Goal: Task Accomplishment & Management: Manage account settings

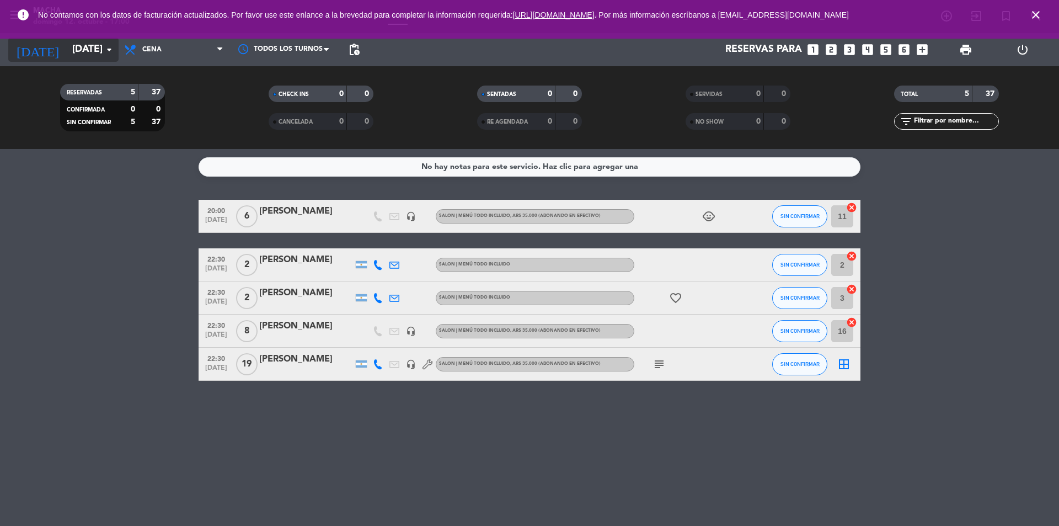
click at [91, 47] on input "[DATE]" at bounding box center [131, 50] width 128 height 22
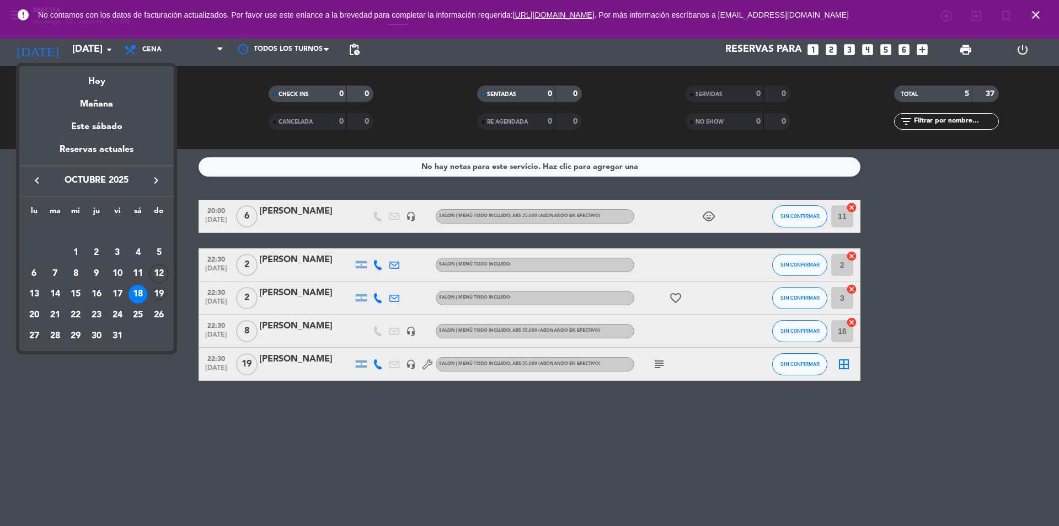
click at [157, 293] on div "19" at bounding box center [159, 294] width 19 height 19
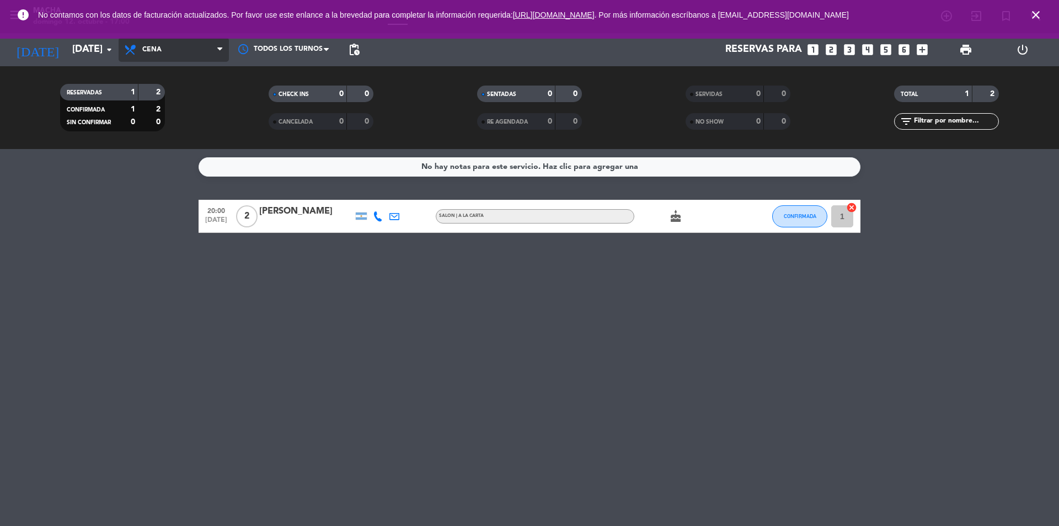
click at [166, 51] on span "Cena" at bounding box center [174, 50] width 110 height 24
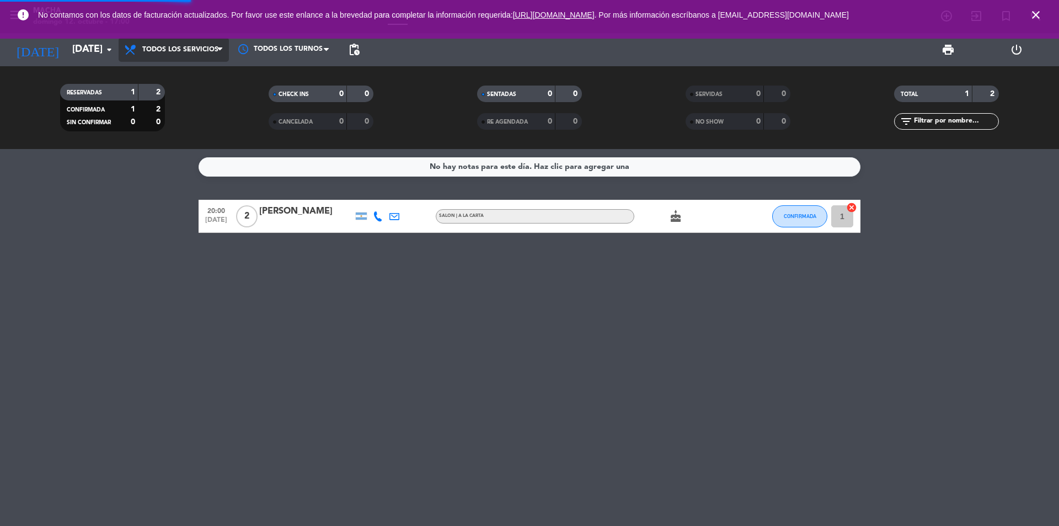
click at [182, 78] on div "menu [PERSON_NAME][DATE] 12. octubre - 17:00 Mis reservas Mapa de mesas Disponi…" at bounding box center [529, 74] width 1059 height 149
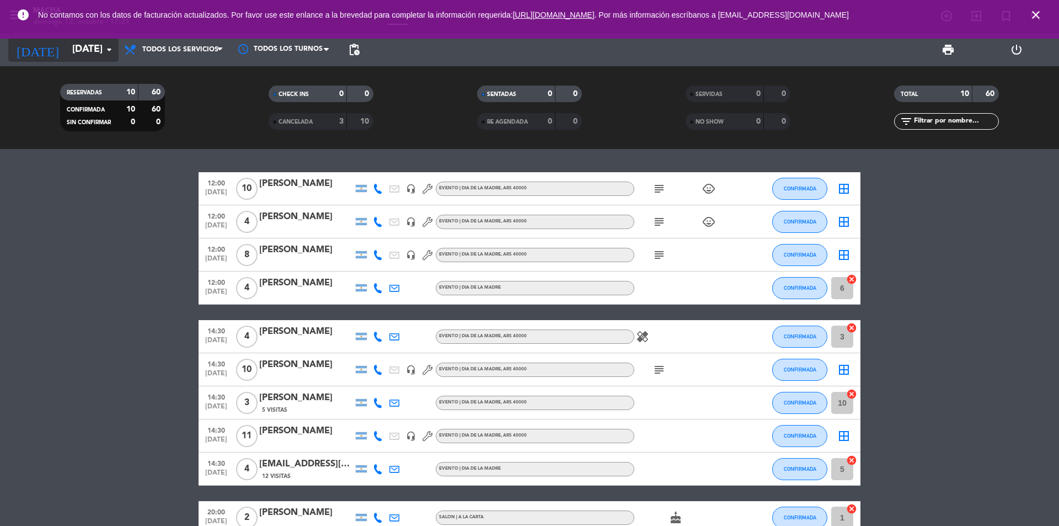
click at [91, 51] on input "[DATE]" at bounding box center [131, 50] width 128 height 22
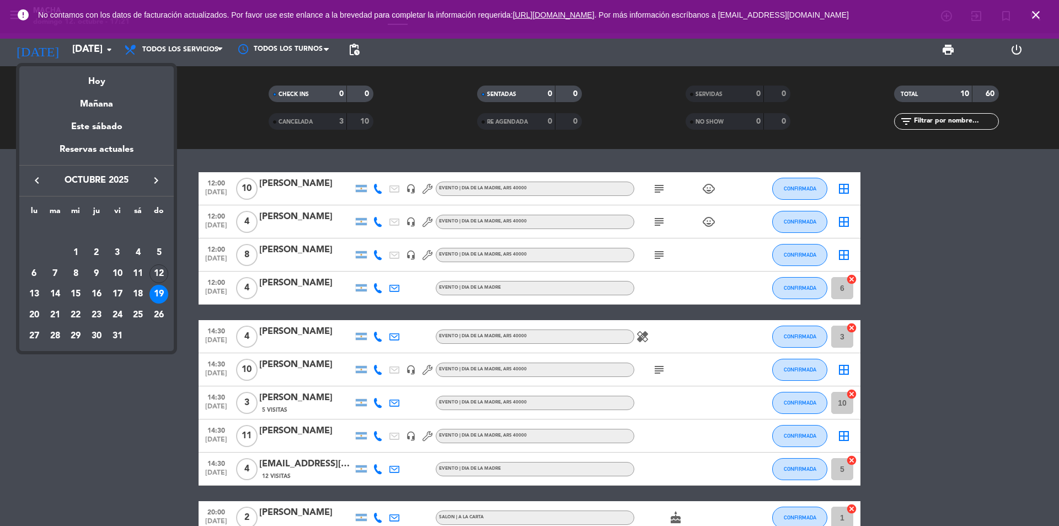
click at [178, 49] on div at bounding box center [529, 263] width 1059 height 526
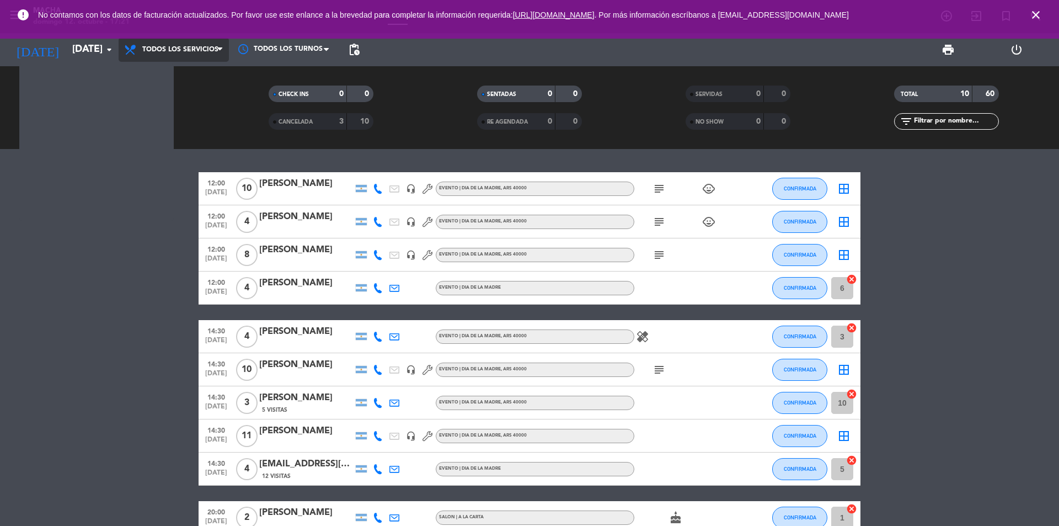
click at [178, 49] on span "Todos los servicios" at bounding box center [180, 50] width 76 height 8
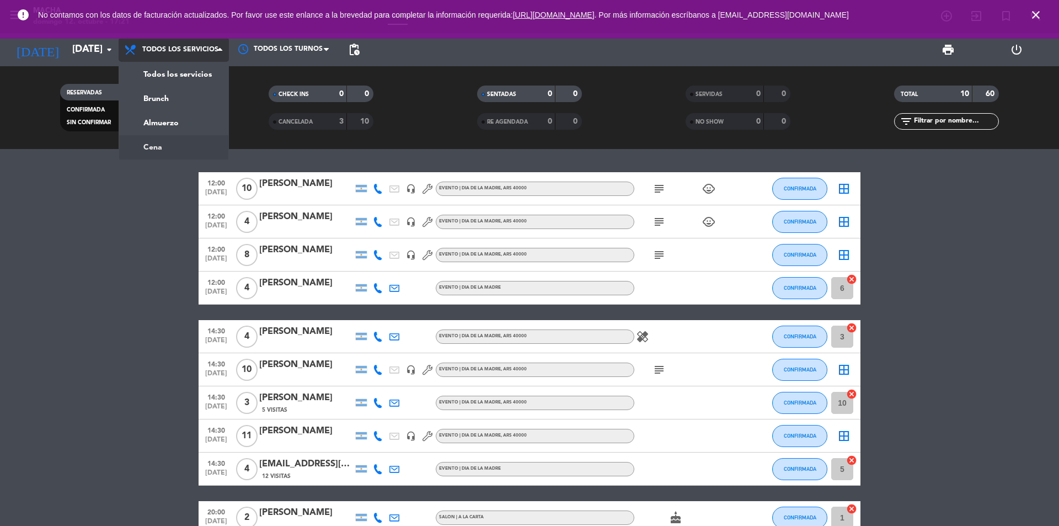
click at [160, 147] on div "menu [PERSON_NAME][DATE] 12. octubre - 17:21 Mis reservas Mapa de mesas Disponi…" at bounding box center [529, 74] width 1059 height 149
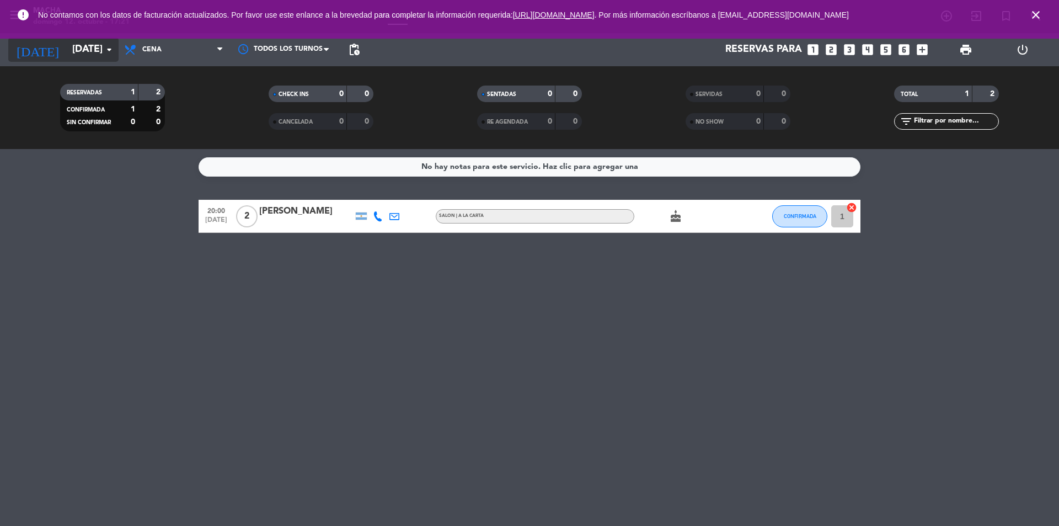
click at [78, 41] on input "[DATE]" at bounding box center [131, 50] width 128 height 22
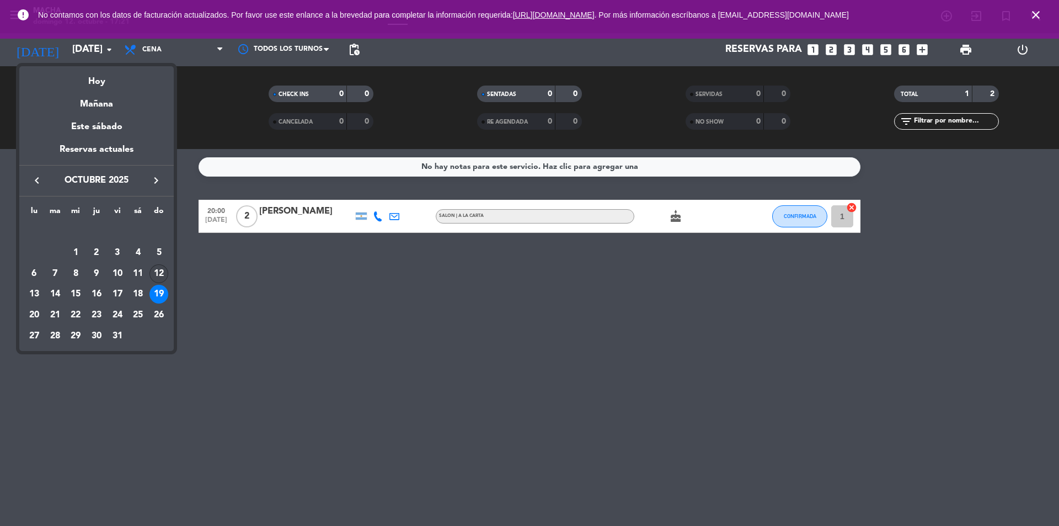
click at [159, 269] on div "12" at bounding box center [159, 273] width 19 height 19
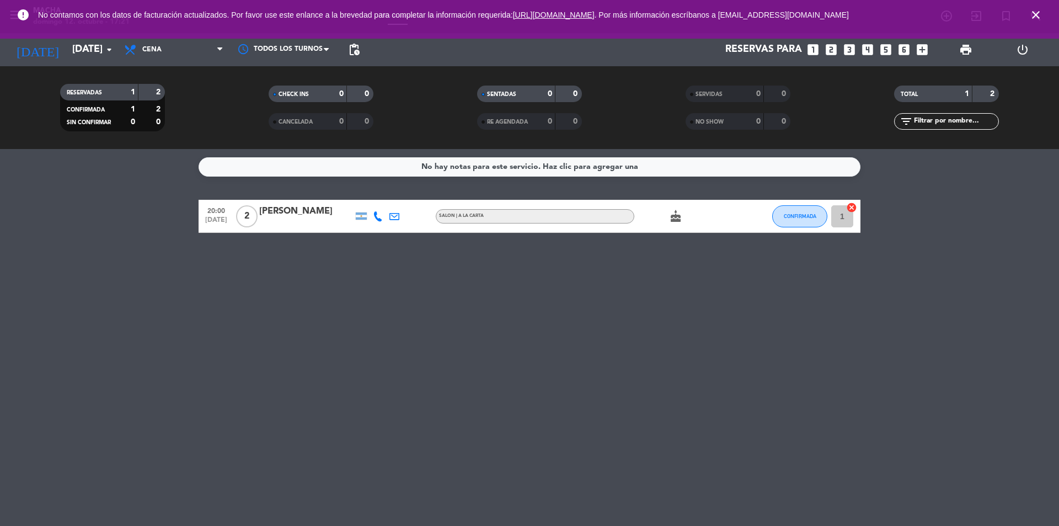
type input "[DATE]"
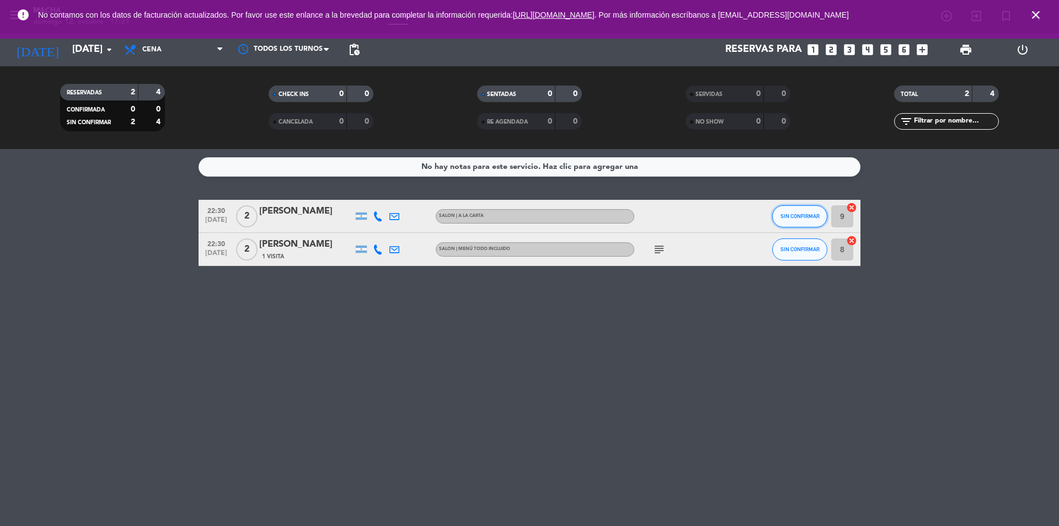
click at [819, 211] on button "SIN CONFIRMAR" at bounding box center [799, 216] width 55 height 22
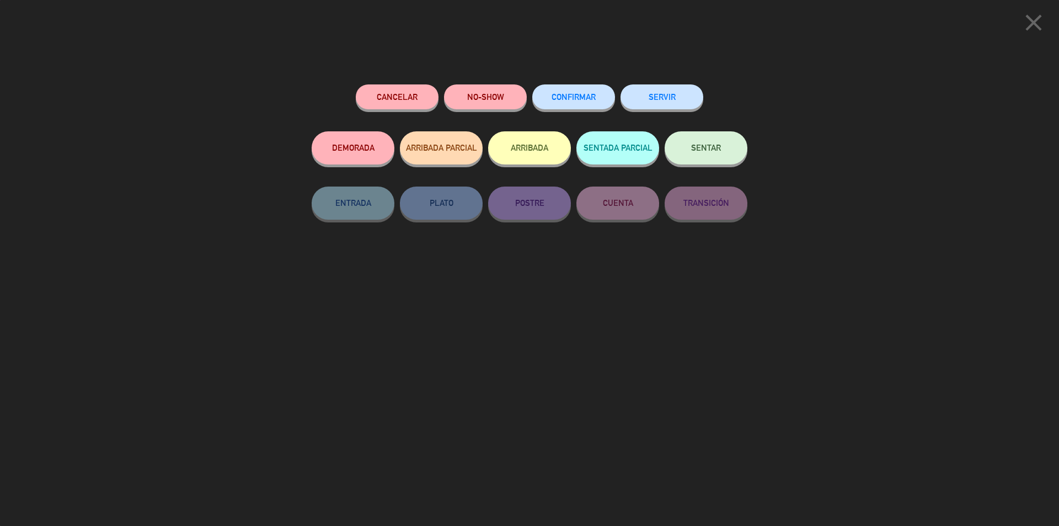
click at [574, 89] on button "CONFIRMAR" at bounding box center [573, 96] width 83 height 25
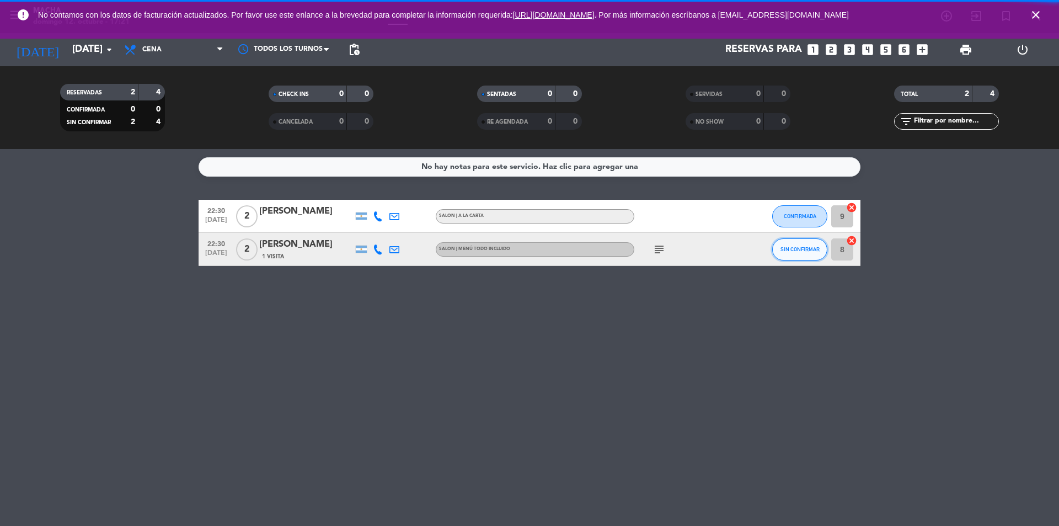
click at [802, 248] on span "SIN CONFIRMAR" at bounding box center [800, 249] width 39 height 6
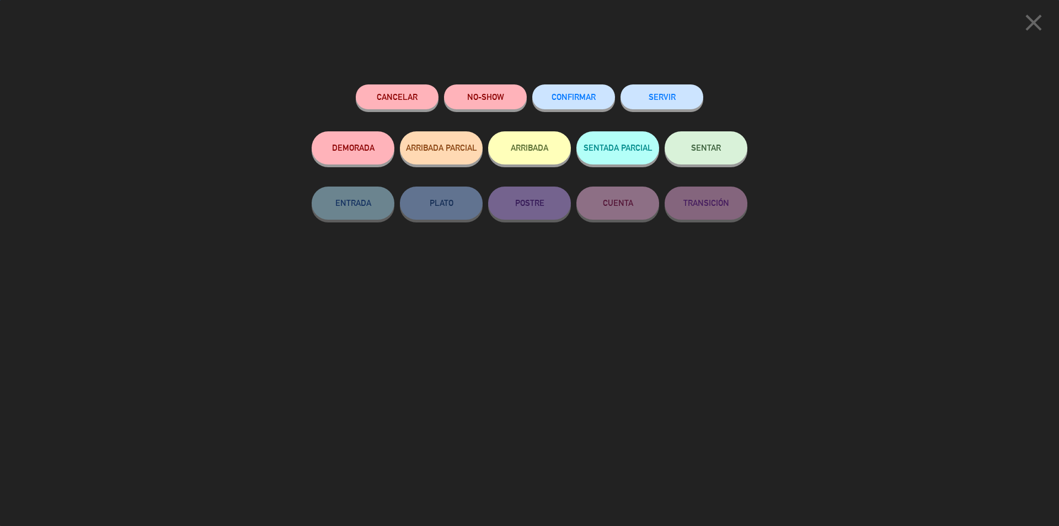
click at [586, 98] on span "CONFIRMAR" at bounding box center [574, 96] width 44 height 9
